Goal: Browse casually: Explore the website without a specific task or goal

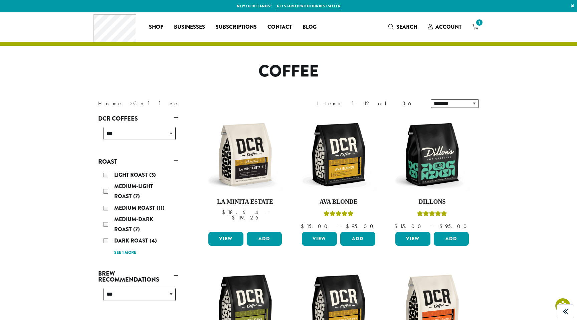
drag, startPoint x: 274, startPoint y: 74, endPoint x: 334, endPoint y: 77, distance: 59.8
click at [334, 77] on h1 "Coffee" at bounding box center [288, 71] width 391 height 19
drag, startPoint x: 327, startPoint y: 73, endPoint x: 254, endPoint y: 71, distance: 73.1
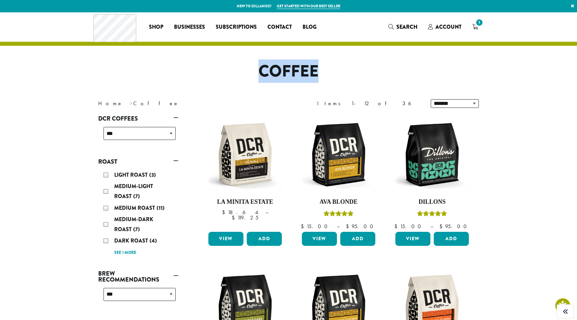
click at [254, 71] on h1 "Coffee" at bounding box center [288, 71] width 391 height 19
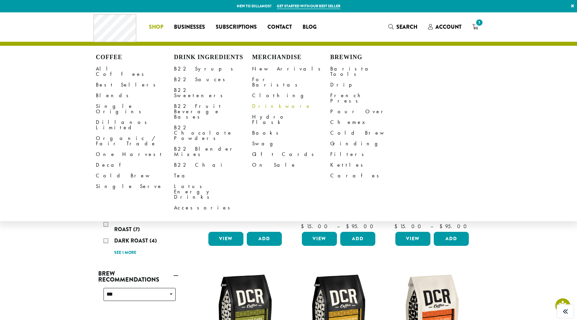
click at [265, 101] on link "Drinkware" at bounding box center [291, 106] width 78 height 11
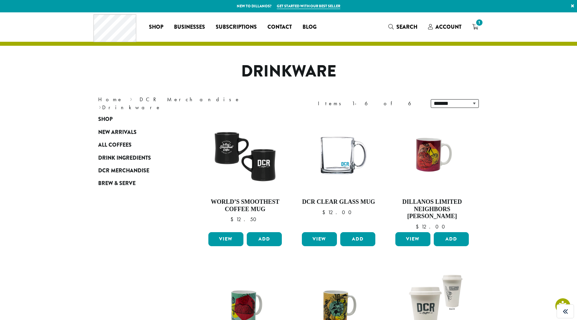
click at [260, 67] on h1 "Drinkware" at bounding box center [288, 71] width 391 height 19
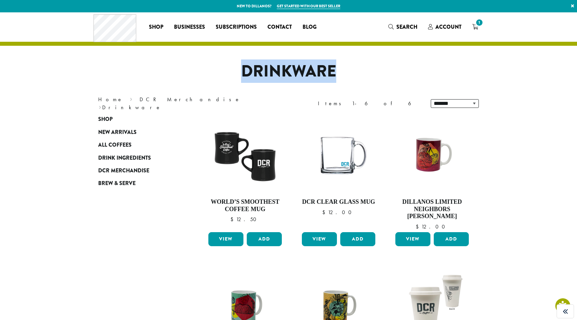
click at [260, 67] on h1 "Drinkware" at bounding box center [288, 71] width 391 height 19
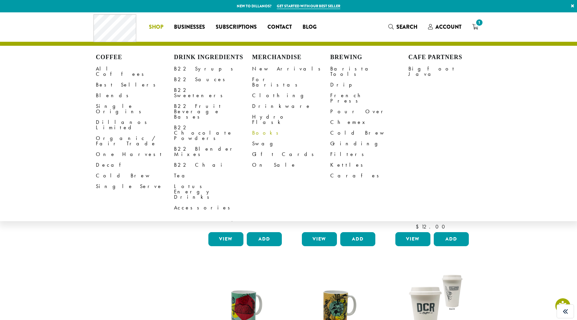
click at [256, 128] on link "Books" at bounding box center [291, 133] width 78 height 11
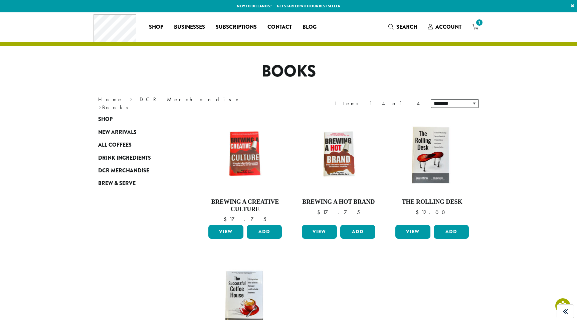
click at [283, 66] on h1 "Books" at bounding box center [288, 71] width 391 height 19
copy h1 "Books"
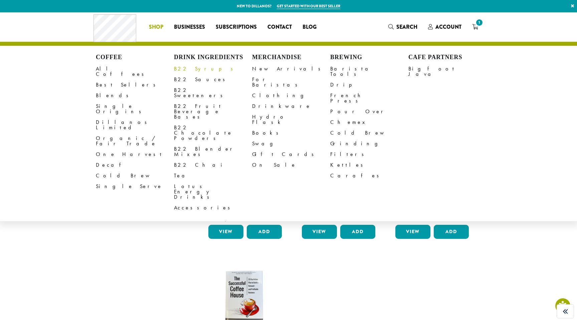
click at [183, 67] on link "B22 Syrups" at bounding box center [213, 68] width 78 height 11
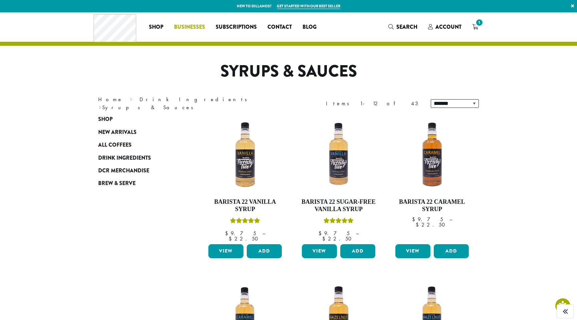
click at [193, 24] on span "Businesses" at bounding box center [189, 27] width 31 height 8
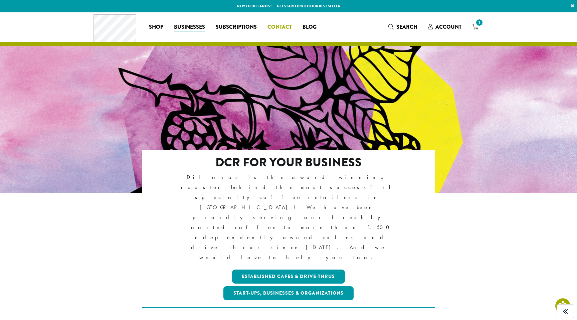
click at [278, 28] on span "Contact" at bounding box center [279, 27] width 24 height 8
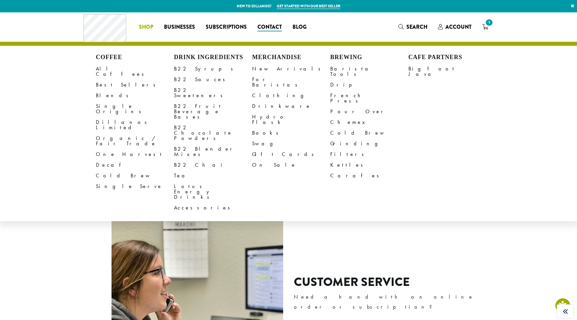
click at [111, 25] on div "Coffee All Coffees Best Sellers Blends Single Origins Dillanos Limited Organic …" at bounding box center [197, 27] width 228 height 28
